Goal: Communication & Community: Ask a question

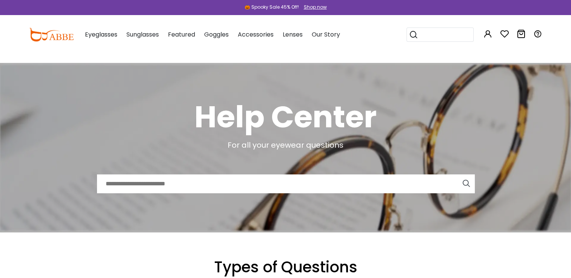
type input "**********"
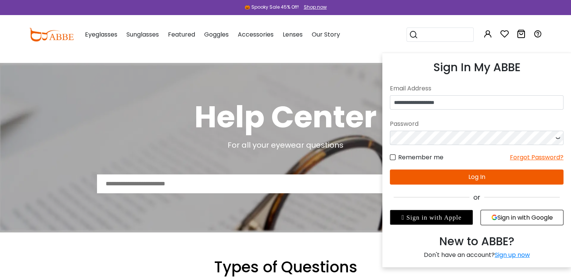
click at [486, 35] on icon at bounding box center [487, 33] width 9 height 9
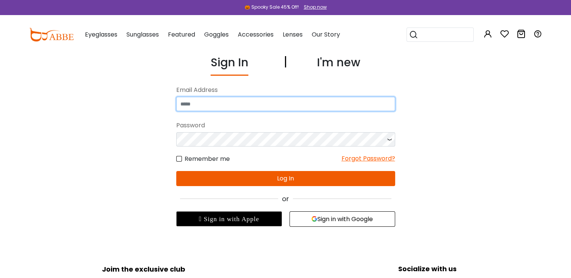
click at [373, 103] on input "email" at bounding box center [285, 104] width 219 height 14
type input "**********"
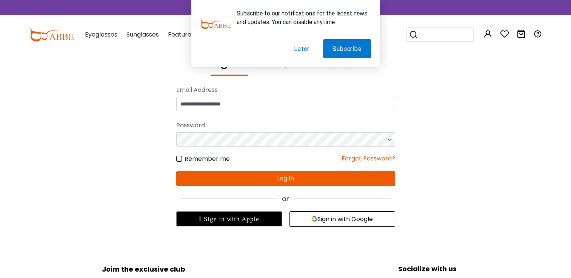
click at [306, 178] on button "Log In" at bounding box center [285, 178] width 219 height 15
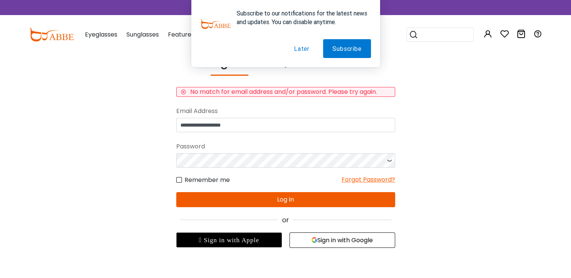
click at [389, 160] on icon at bounding box center [390, 161] width 8 height 14
click at [295, 195] on button "Log In" at bounding box center [285, 199] width 219 height 15
click at [234, 200] on button "Log In" at bounding box center [285, 199] width 219 height 15
click at [305, 50] on button "Later" at bounding box center [301, 48] width 34 height 19
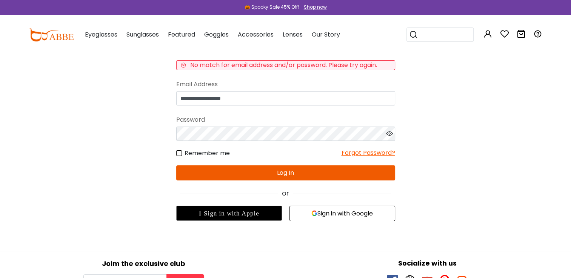
scroll to position [27, 0]
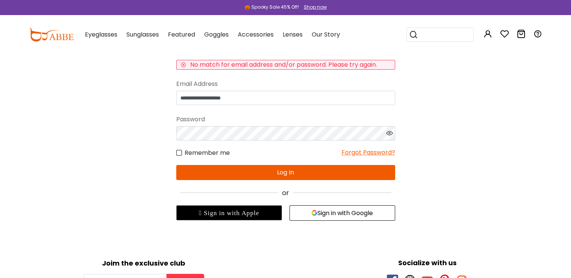
drag, startPoint x: 278, startPoint y: 172, endPoint x: 251, endPoint y: 174, distance: 26.9
click at [251, 174] on button "Log In" at bounding box center [285, 172] width 219 height 15
click at [258, 153] on div "Remember me Forgot Password?" at bounding box center [285, 149] width 219 height 17
click at [338, 215] on button "Sign in with Google" at bounding box center [342, 213] width 106 height 15
click at [385, 215] on button "Sign in with Google" at bounding box center [342, 213] width 106 height 15
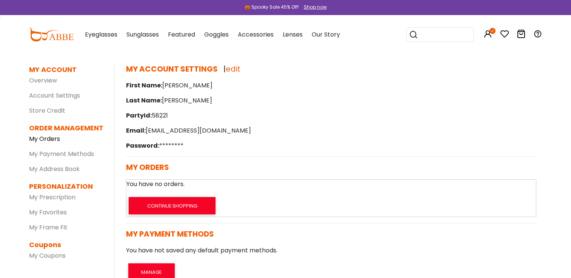
scroll to position [20, 0]
click at [52, 140] on link "My Orders" at bounding box center [44, 139] width 31 height 9
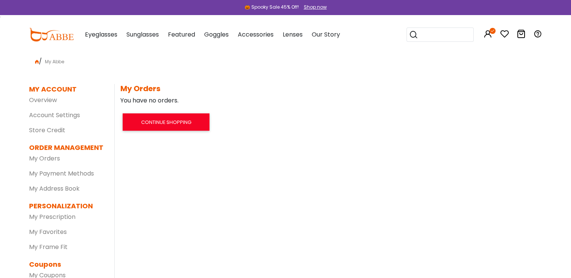
click at [257, 121] on div "You have no orders. Continue Shopping" at bounding box center [330, 114] width 421 height 37
click at [49, 37] on img at bounding box center [51, 35] width 45 height 14
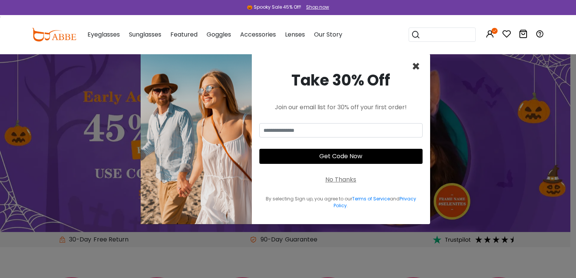
click at [413, 64] on span "×" at bounding box center [416, 66] width 9 height 19
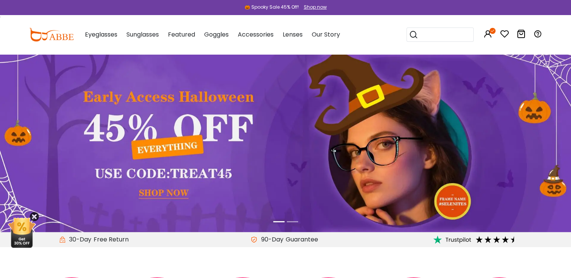
click at [35, 215] on icon at bounding box center [34, 216] width 9 height 9
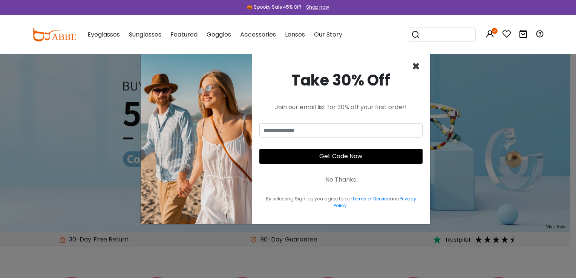
click at [416, 68] on span "×" at bounding box center [416, 66] width 9 height 19
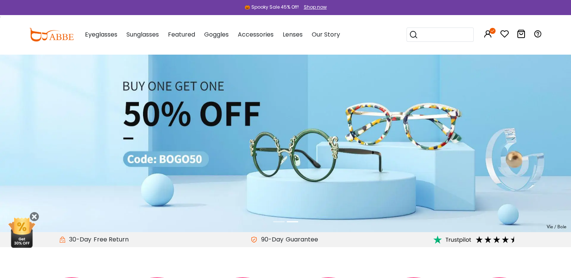
click at [58, 36] on img at bounding box center [51, 35] width 45 height 14
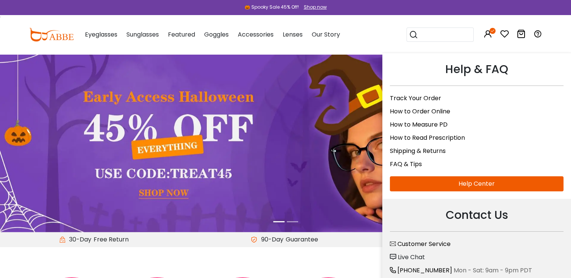
click at [539, 34] on icon at bounding box center [537, 33] width 9 height 9
click at [465, 180] on link "Help Center" at bounding box center [477, 184] width 174 height 15
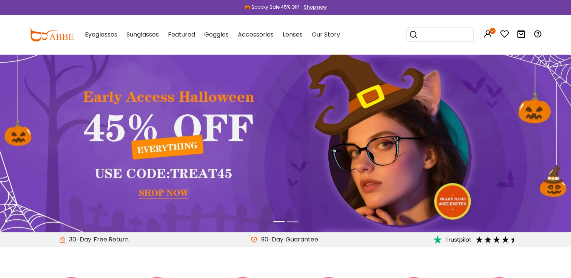
click at [465, 180] on img at bounding box center [285, 143] width 571 height 178
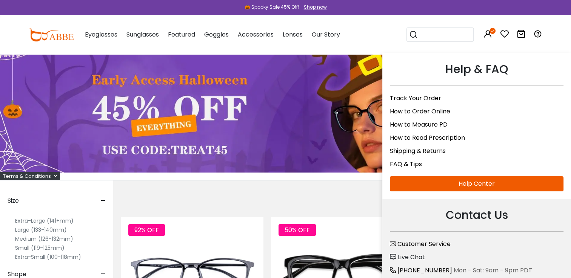
click at [472, 179] on link "Help Center" at bounding box center [477, 184] width 174 height 15
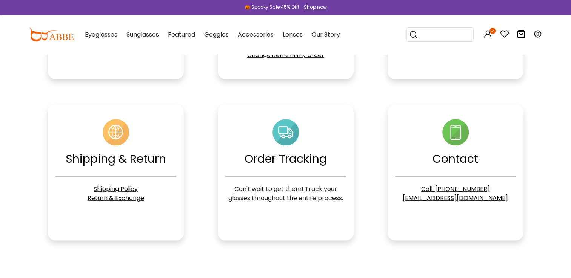
scroll to position [354, 0]
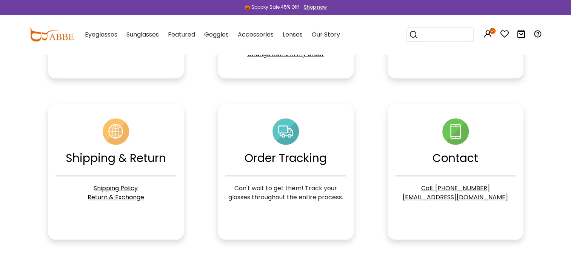
click at [281, 148] on link "Order Tracking" at bounding box center [285, 135] width 82 height 63
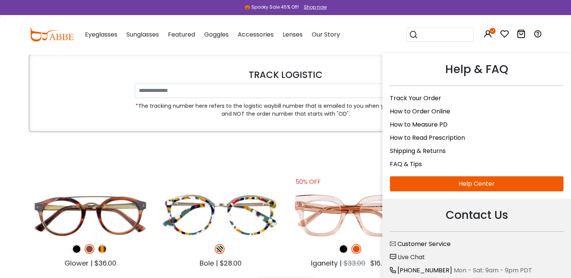
click at [414, 254] on span "Live Chat" at bounding box center [411, 257] width 27 height 9
